Goal: Information Seeking & Learning: Learn about a topic

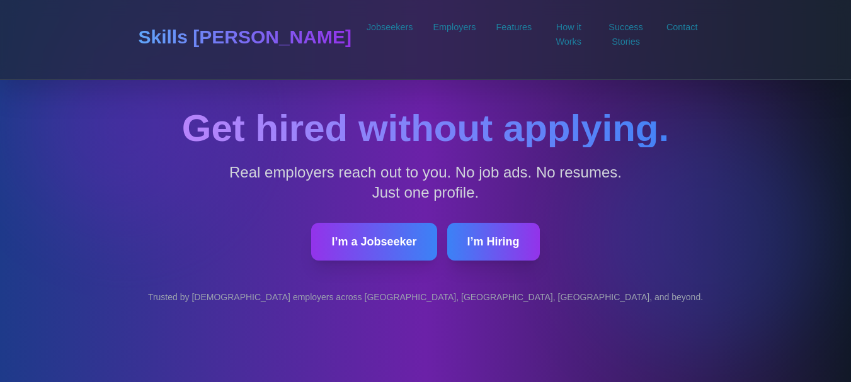
click at [378, 242] on button "I’m a Jobseeker" at bounding box center [373, 242] width 125 height 38
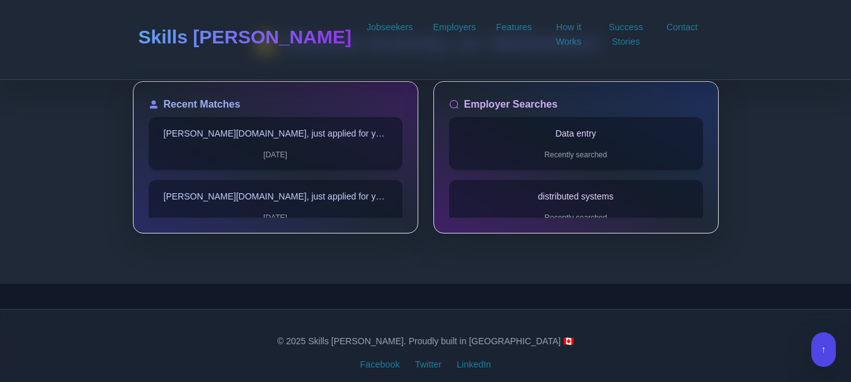
scroll to position [2730, 0]
click at [371, 357] on link "Facebook" at bounding box center [380, 364] width 40 height 14
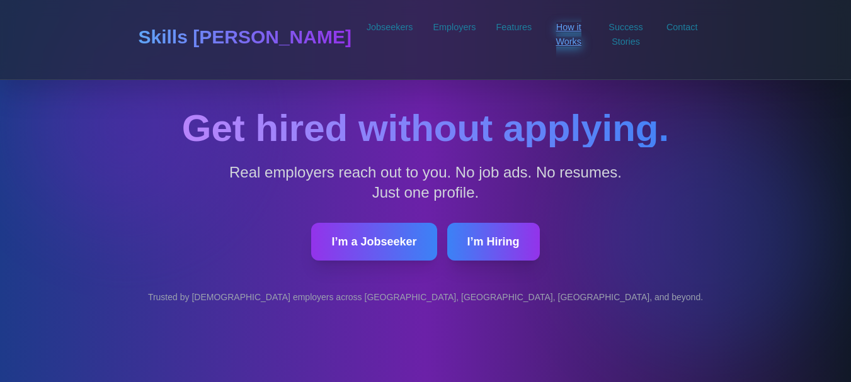
click at [556, 23] on link "How it Works" at bounding box center [569, 34] width 26 height 25
